Goal: Entertainment & Leisure: Browse casually

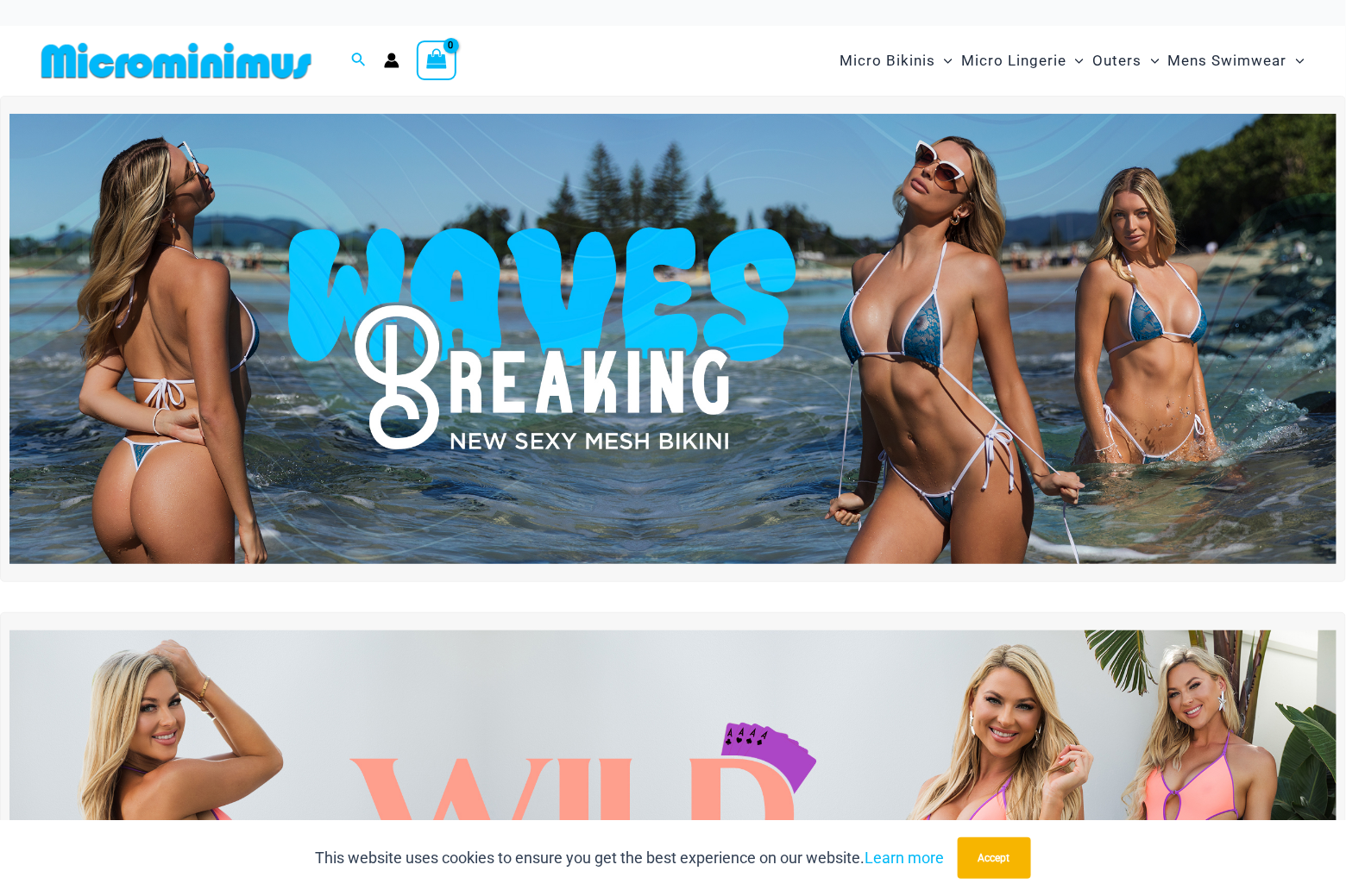
click at [701, 299] on img at bounding box center [673, 340] width 1328 height 451
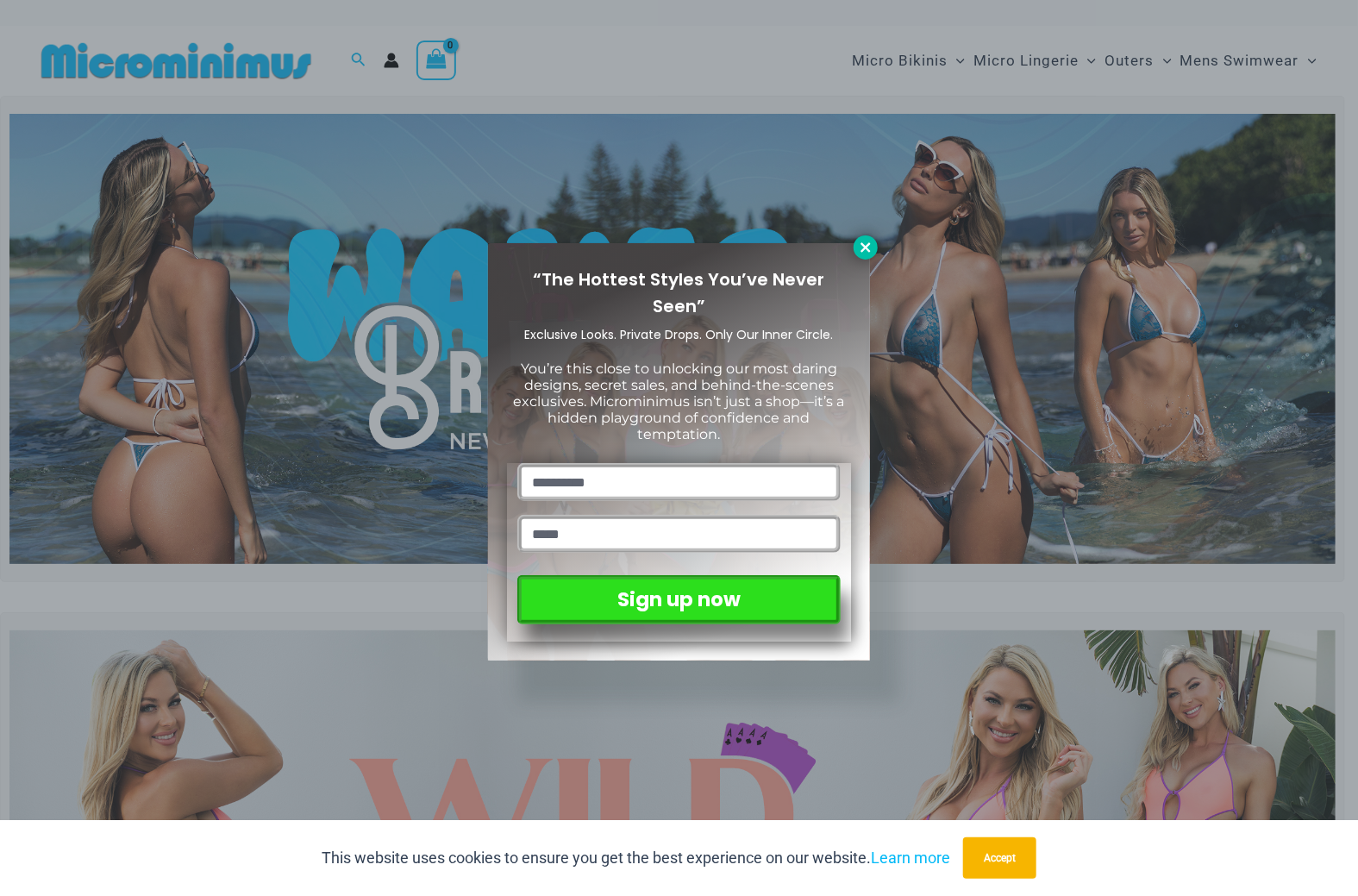
click at [864, 246] on icon at bounding box center [866, 247] width 10 height 10
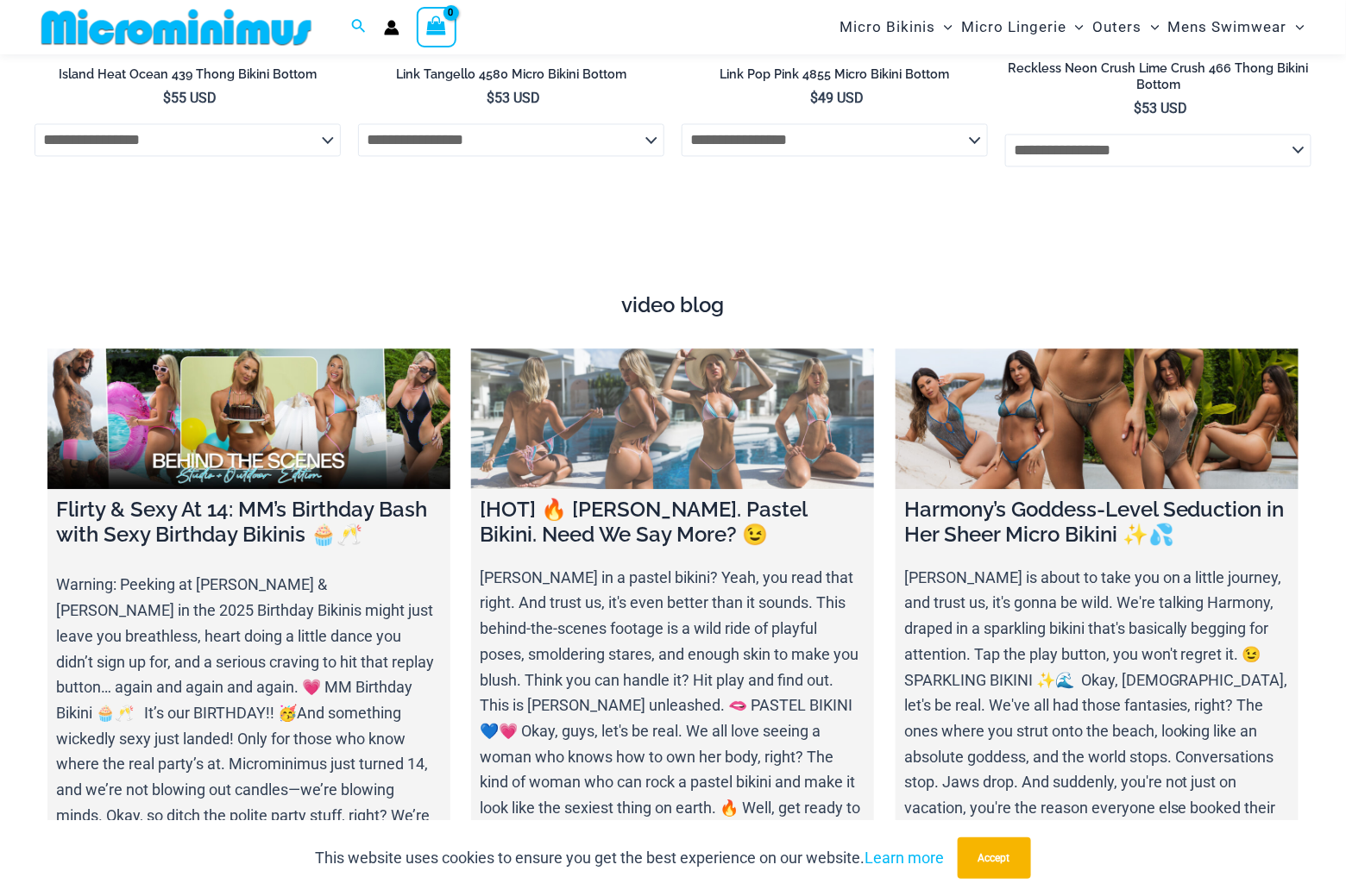
scroll to position [5849, 0]
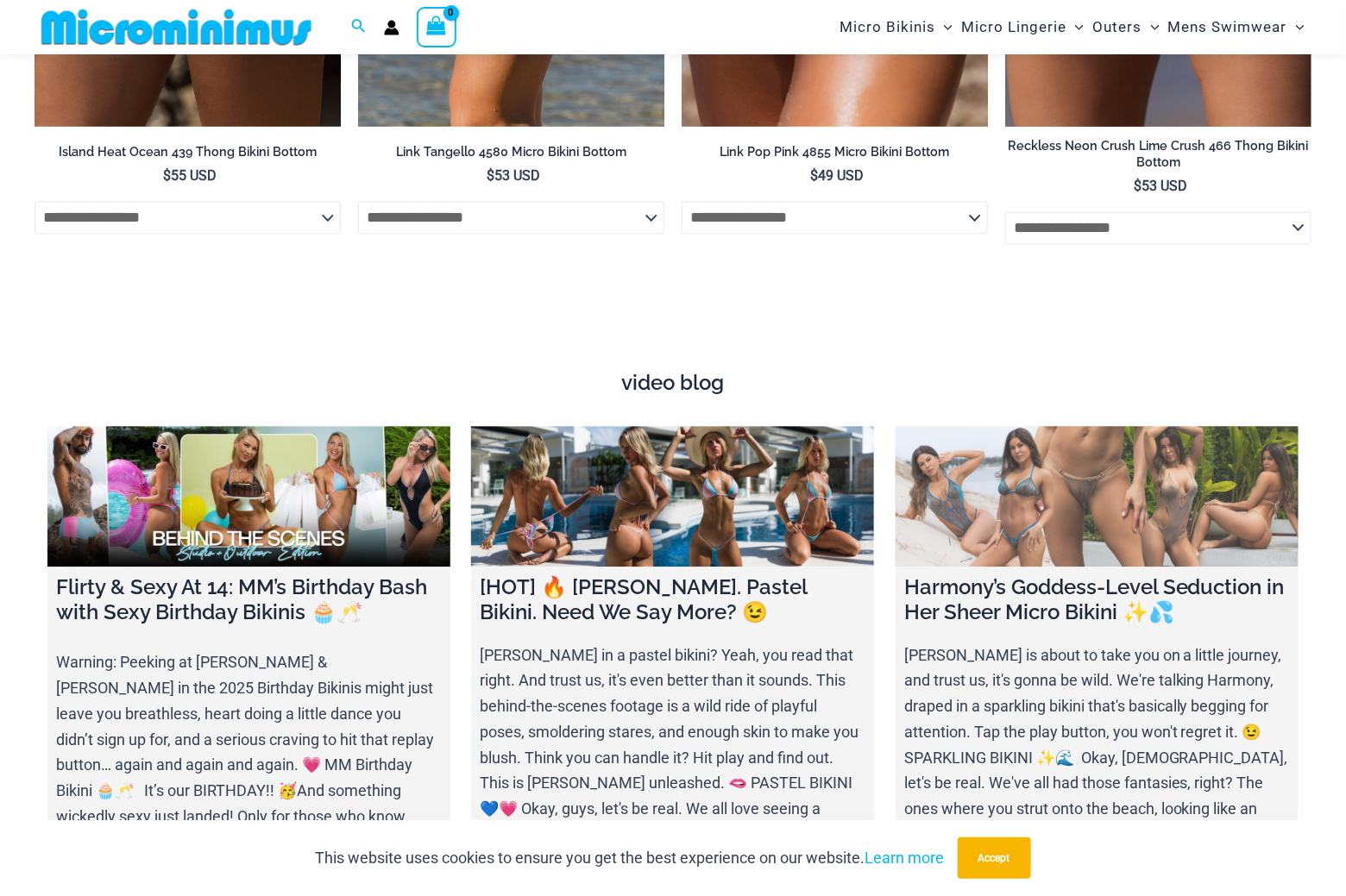
click at [1146, 476] on link at bounding box center [1097, 497] width 403 height 141
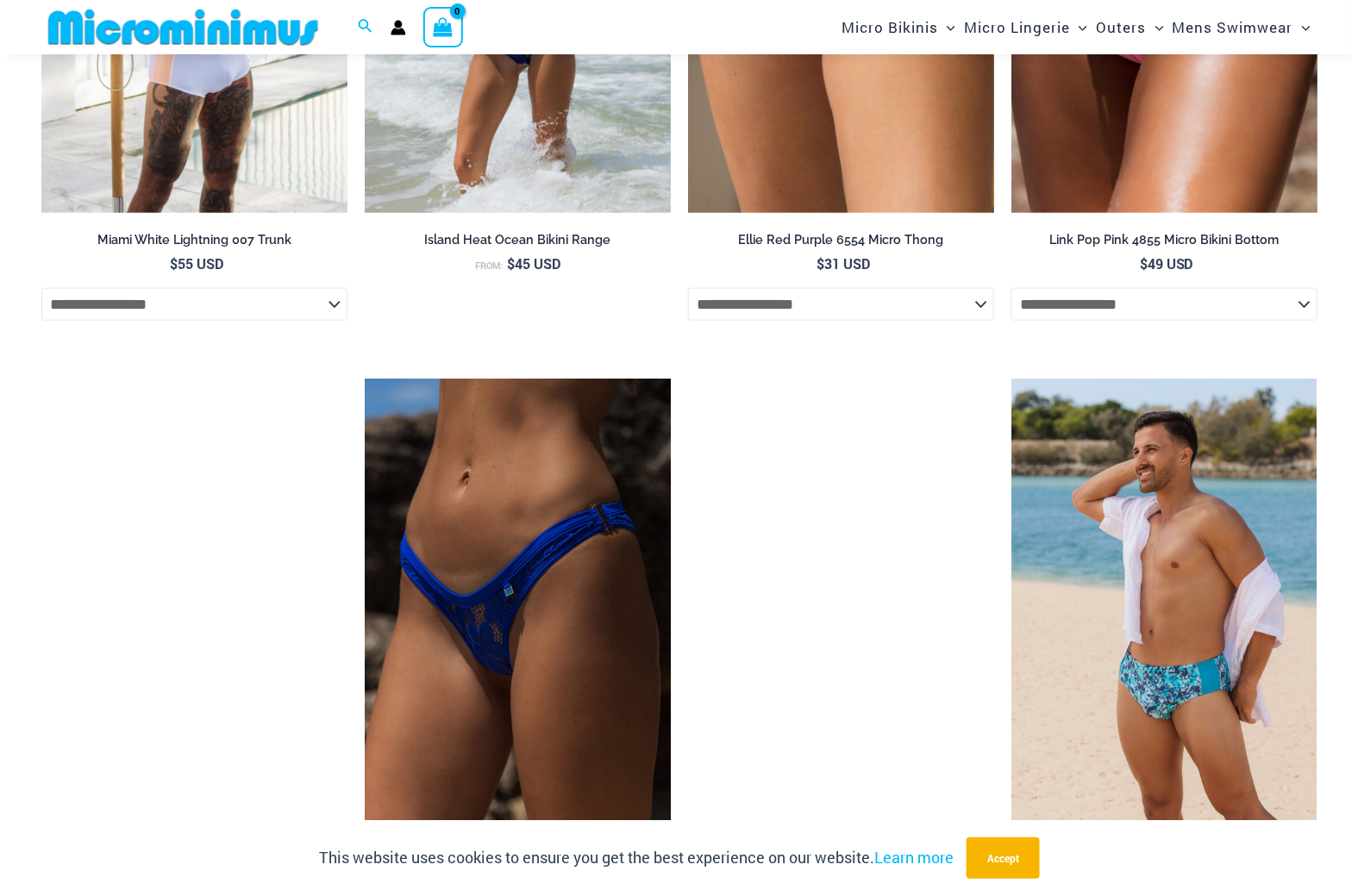
scroll to position [2919, 0]
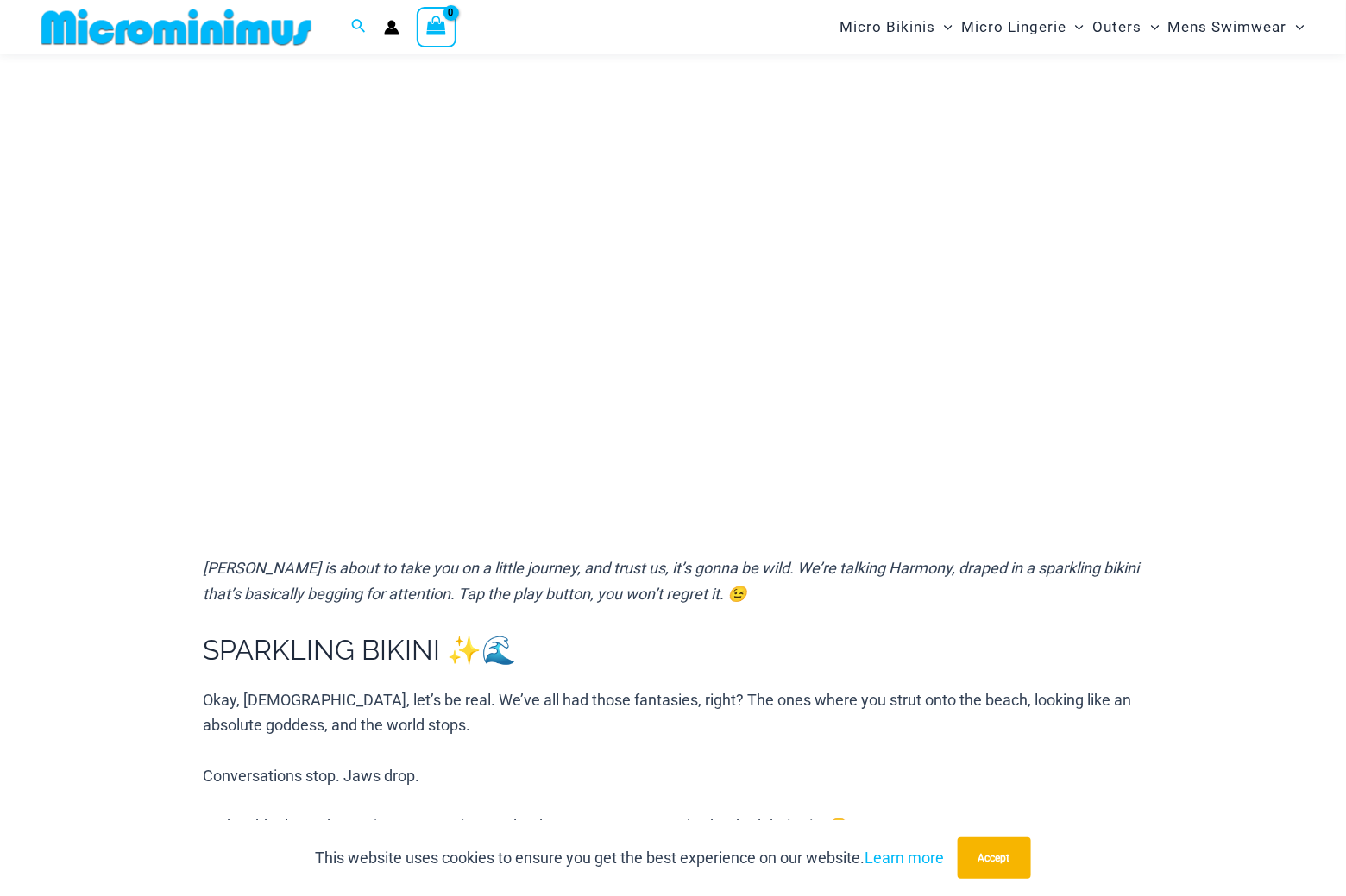
scroll to position [224, 0]
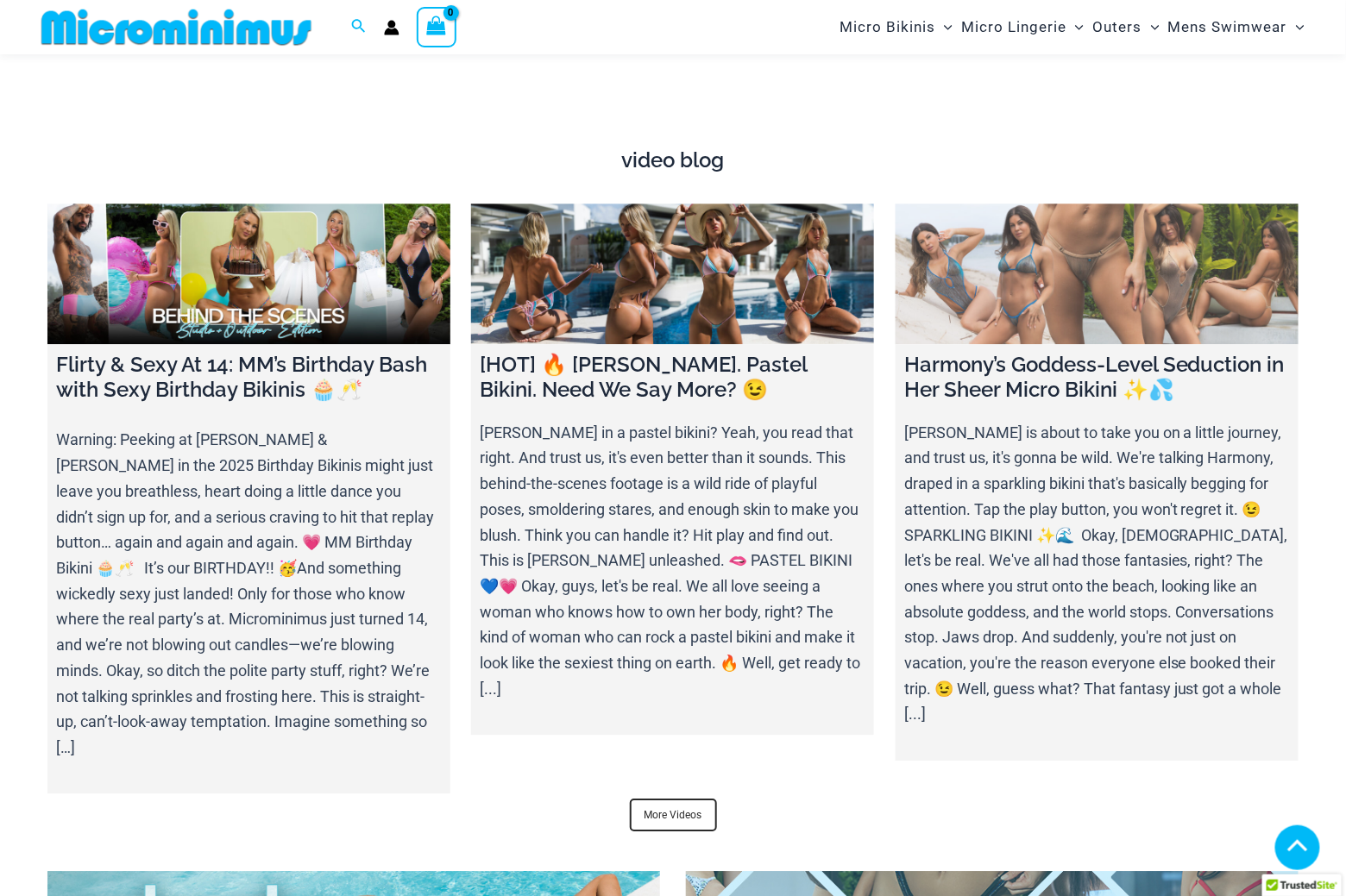
scroll to position [6422, 0]
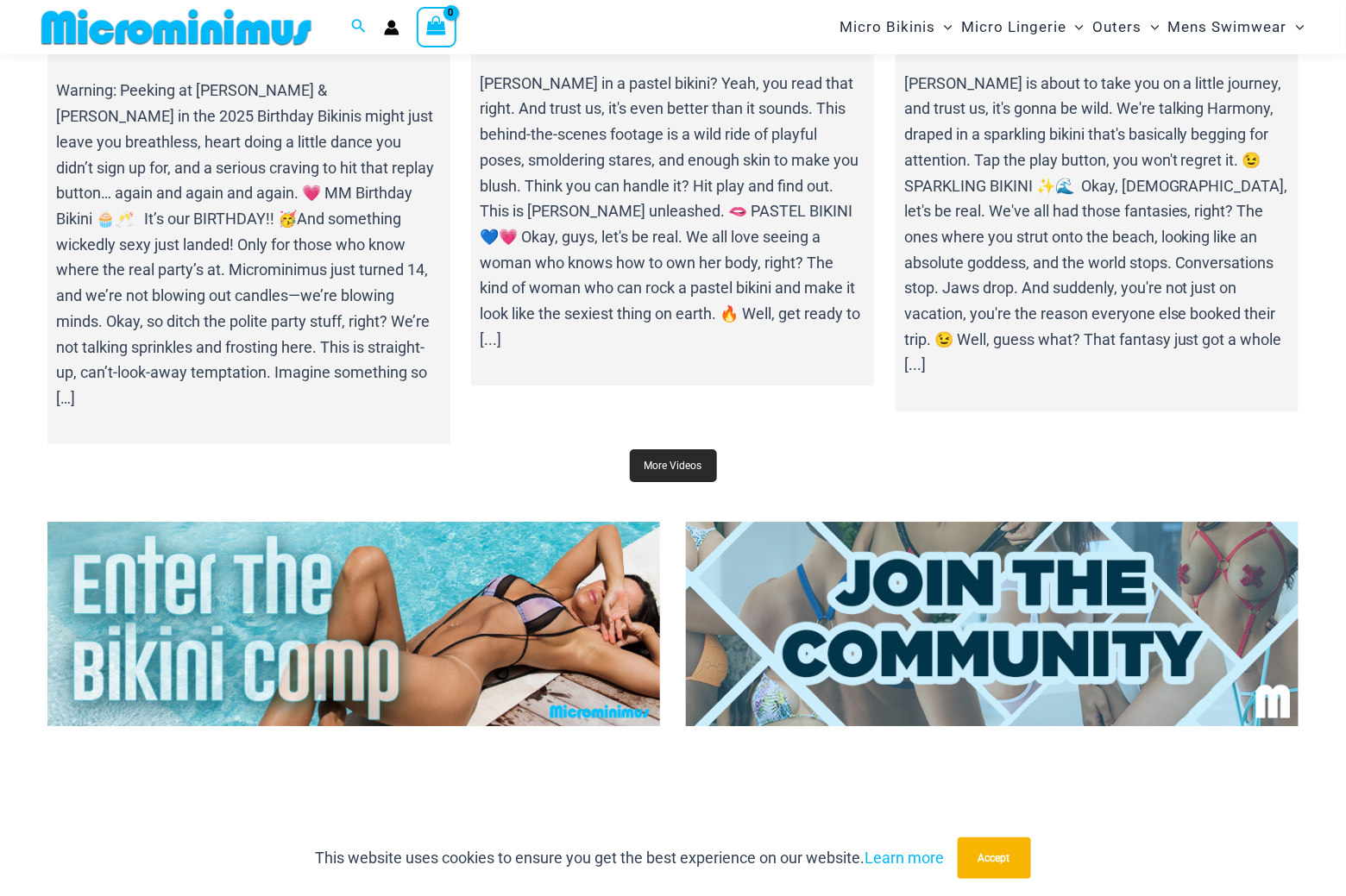
click at [659, 449] on link "More Videos" at bounding box center [673, 466] width 88 height 33
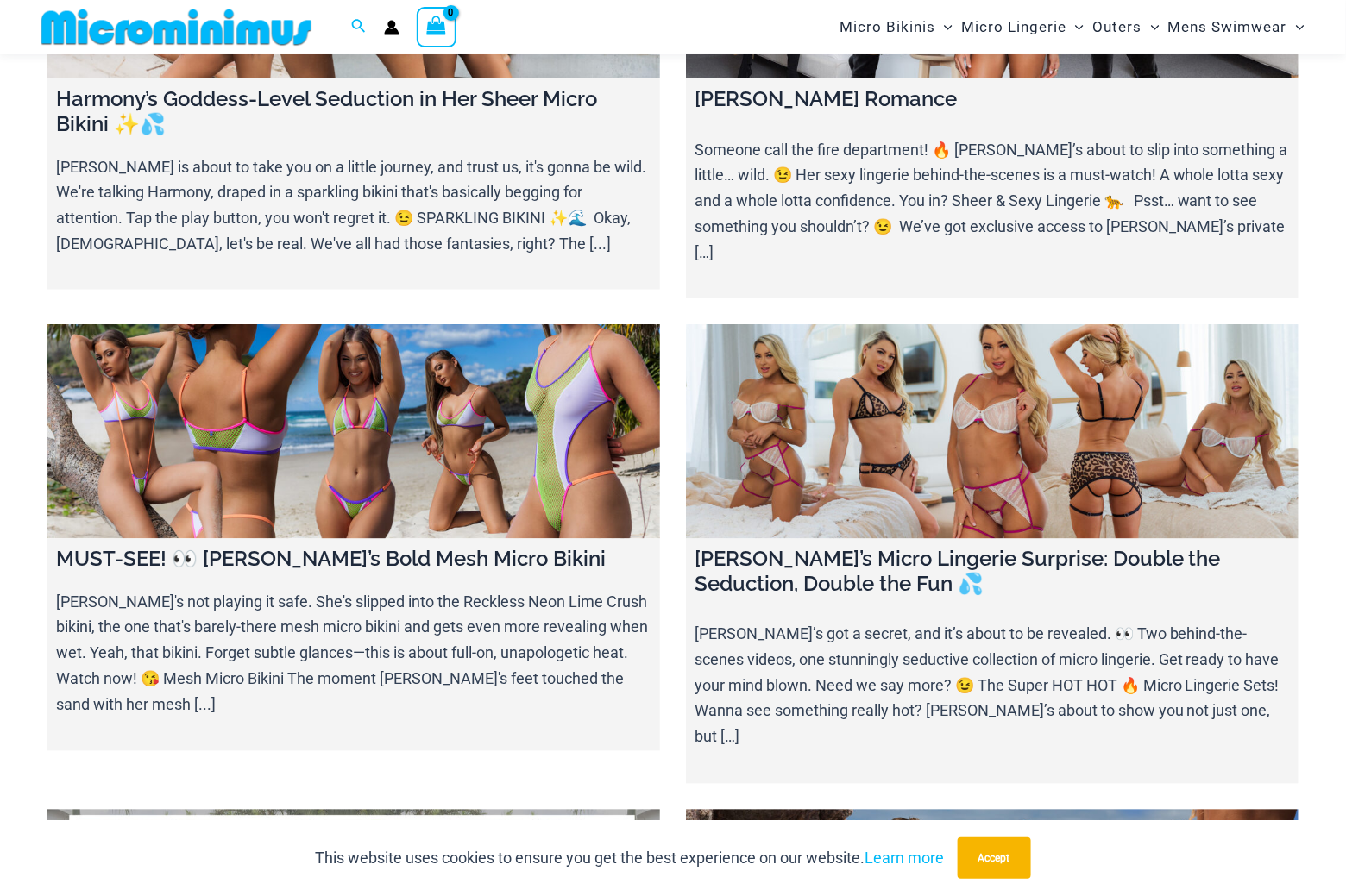
scroll to position [807, 0]
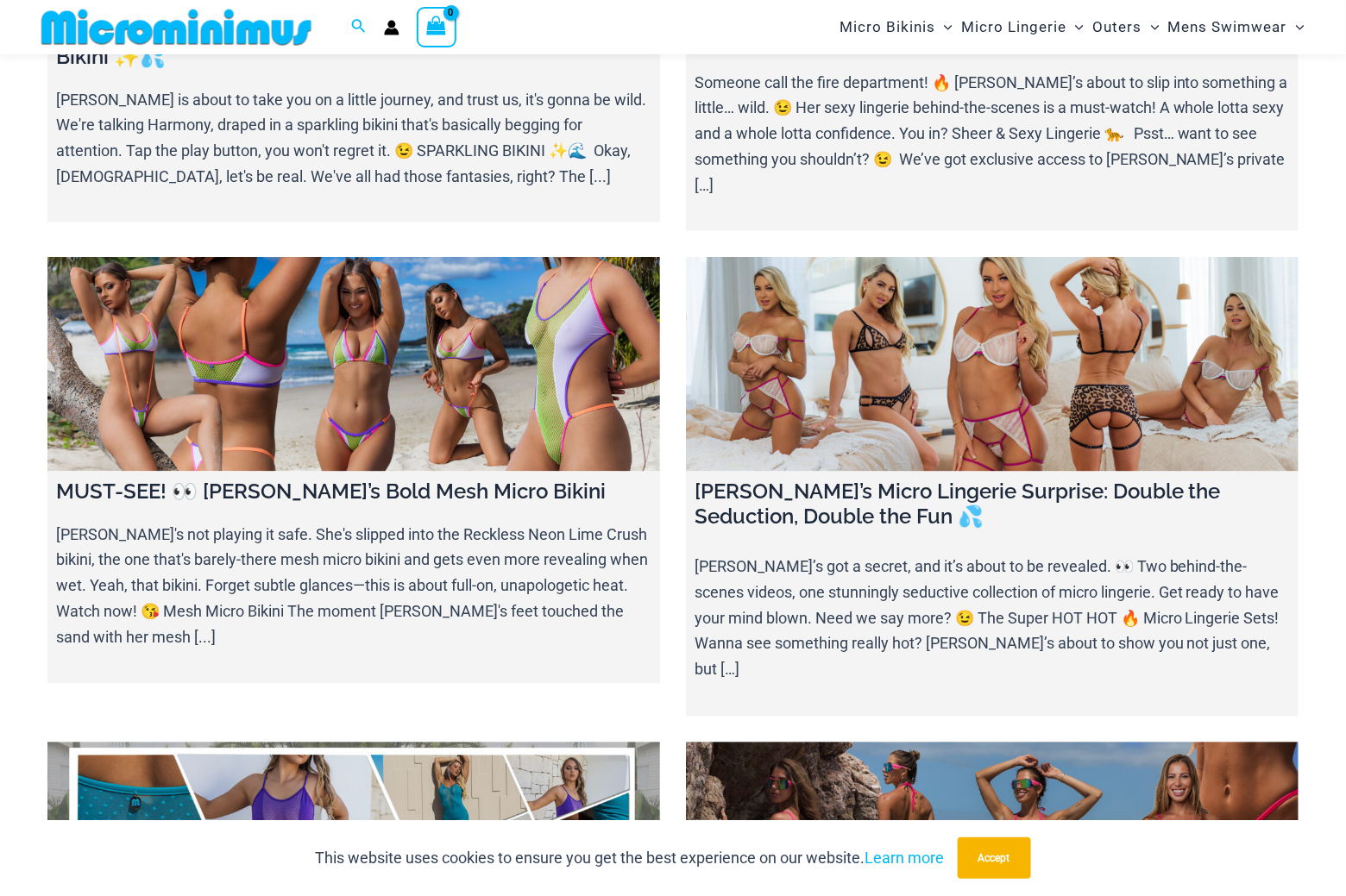
click at [441, 400] on link at bounding box center [354, 364] width 613 height 215
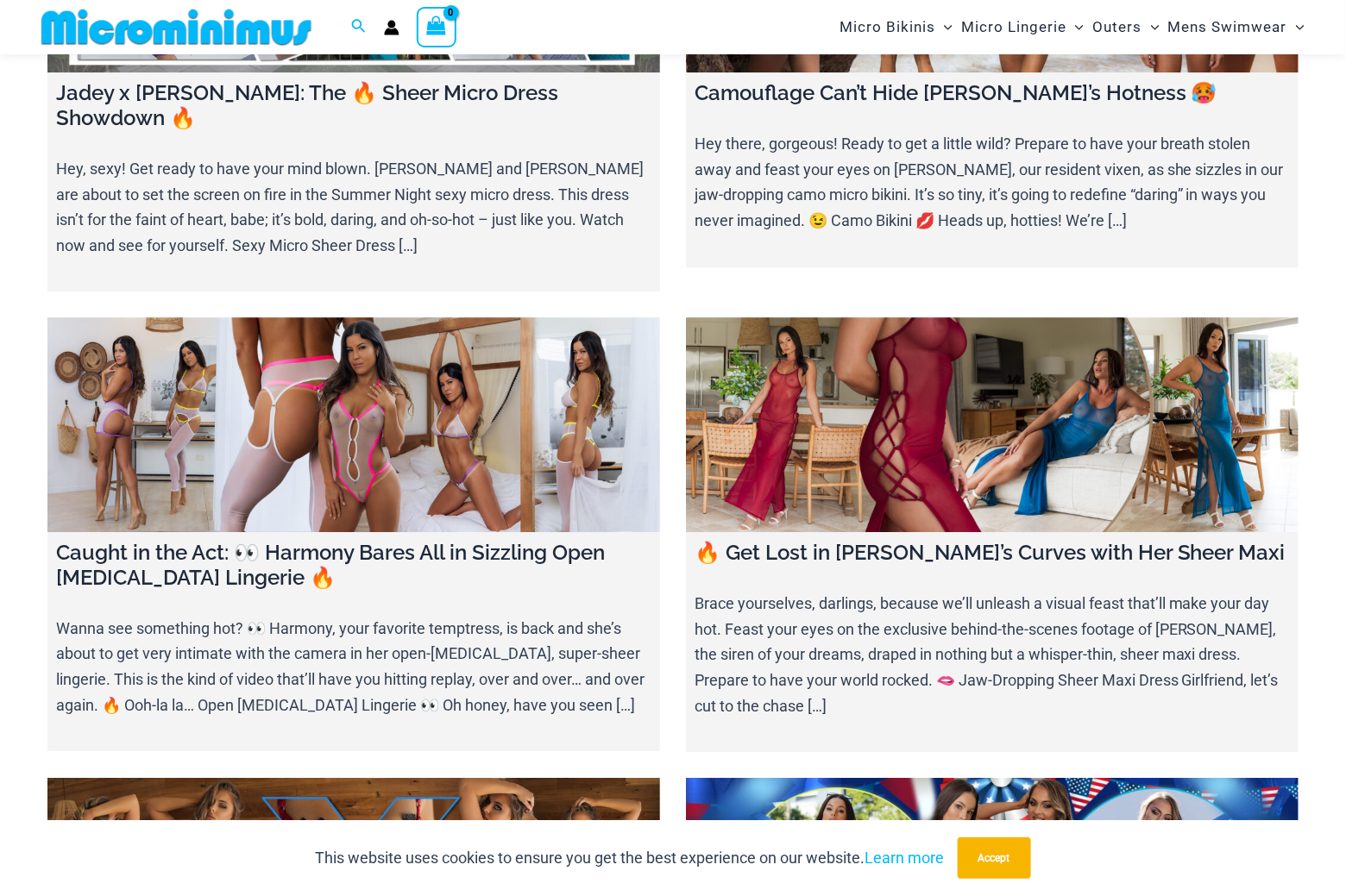
scroll to position [1692, 0]
click at [1039, 319] on link at bounding box center [993, 424] width 613 height 215
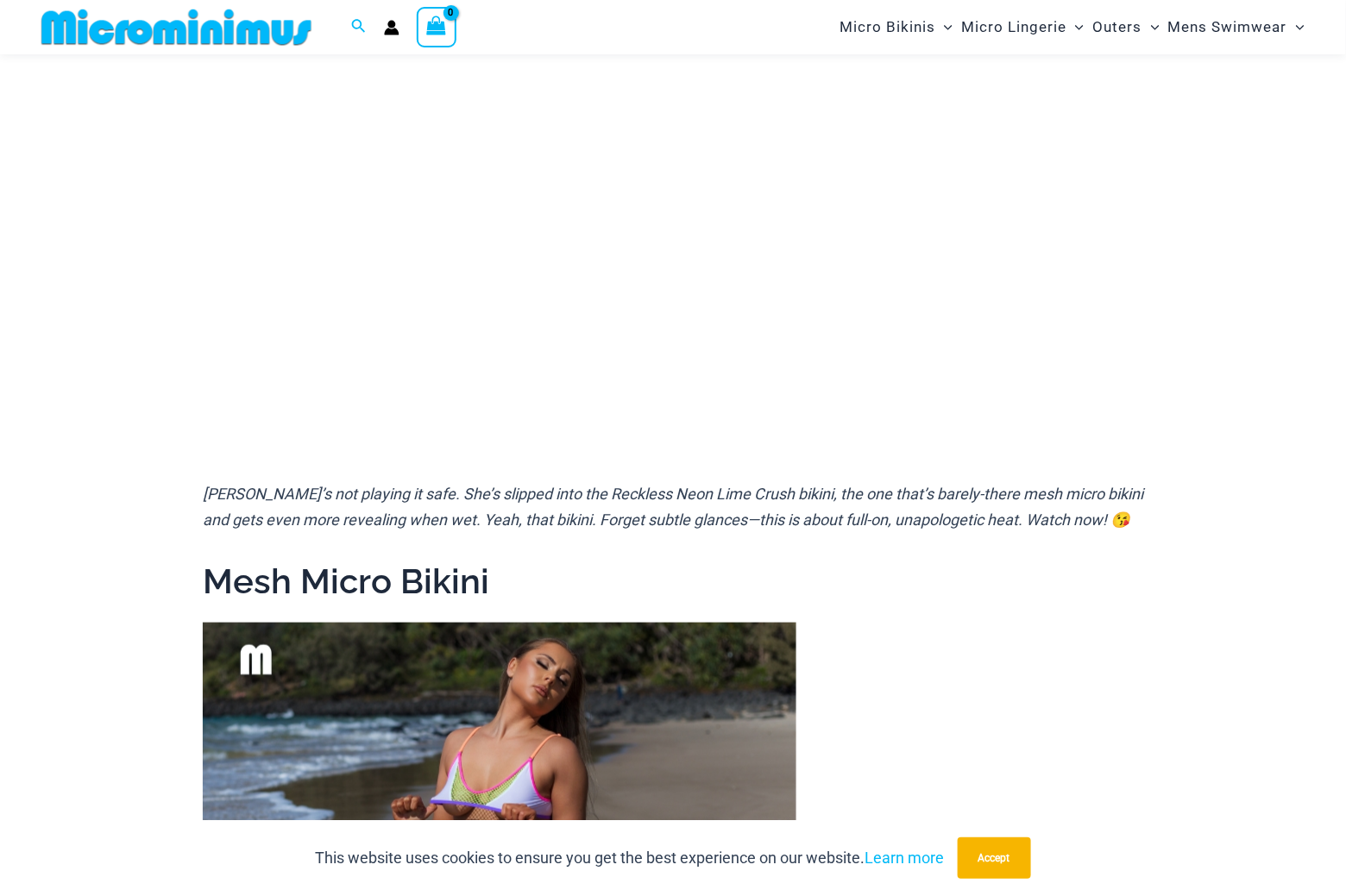
scroll to position [286, 0]
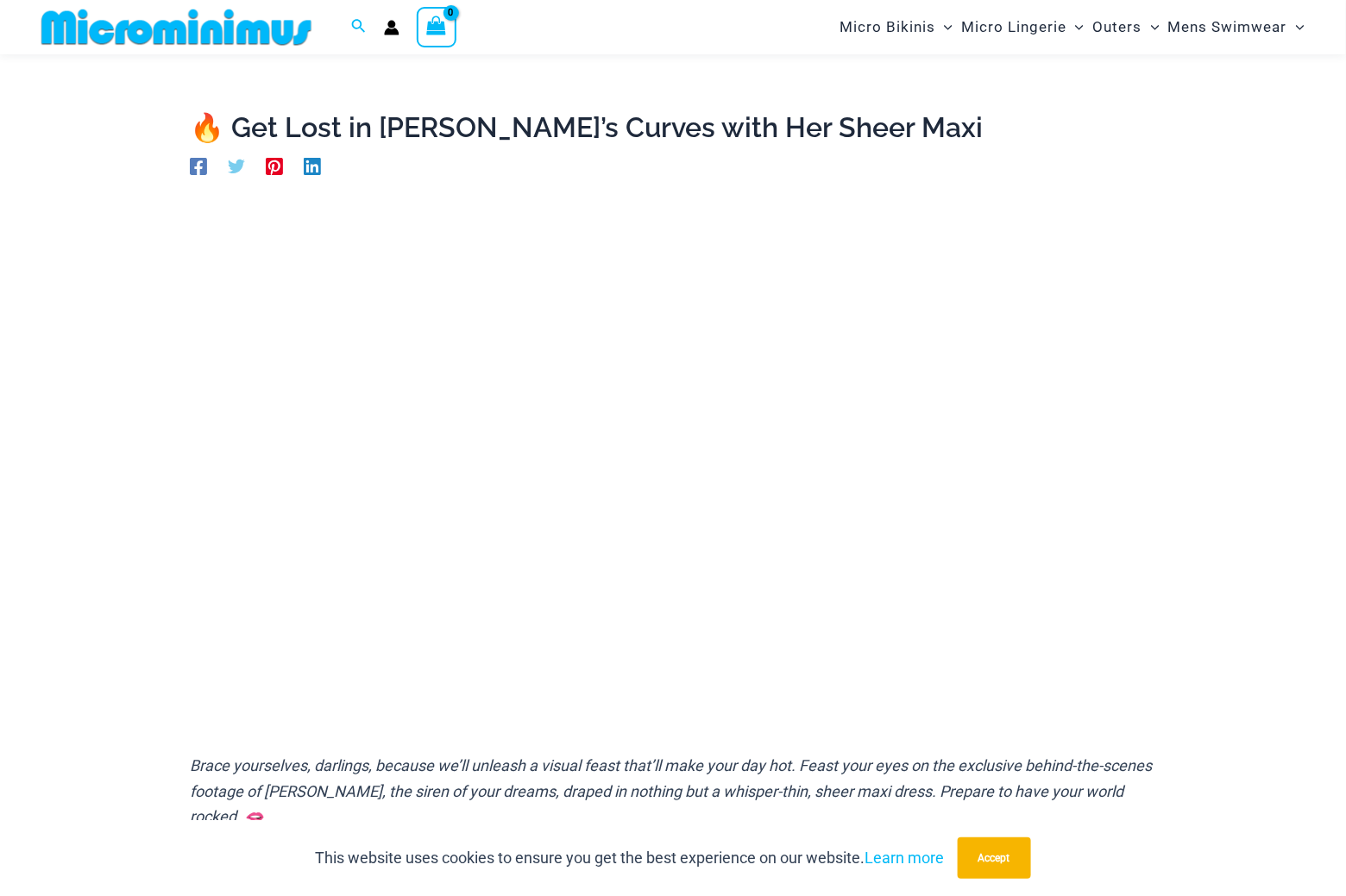
scroll to position [43, 0]
